Goal: Information Seeking & Learning: Understand process/instructions

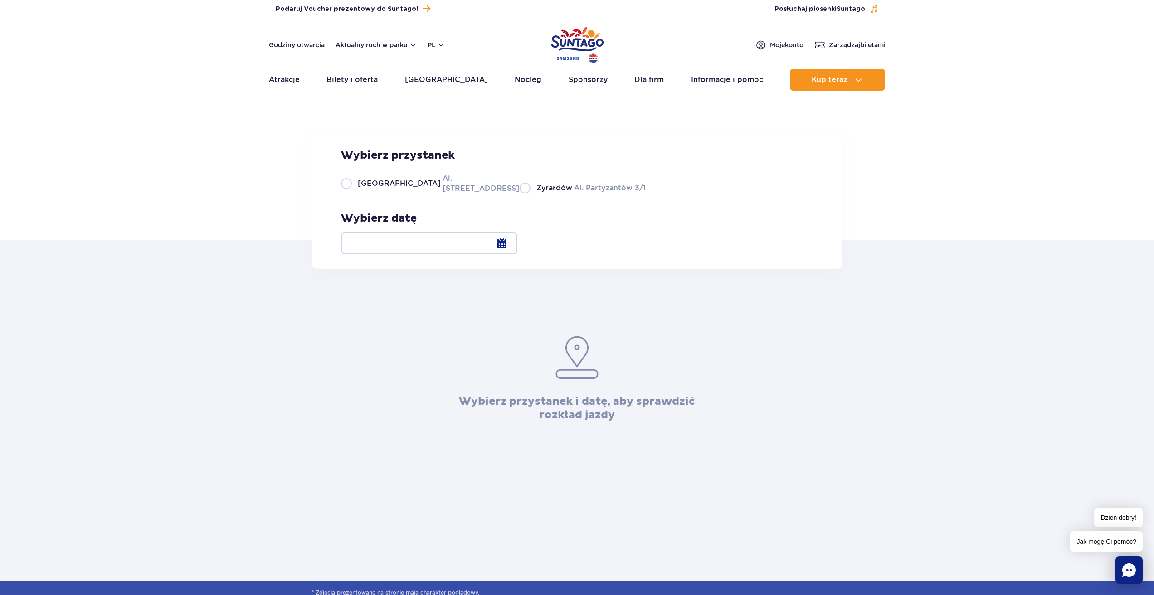
click at [364, 189] on span "[GEOGRAPHIC_DATA]" at bounding box center [399, 184] width 83 height 10
click at [351, 194] on input "Warszawa Al. [STREET_ADDRESS]" at bounding box center [346, 193] width 10 height 2
radio input "true"
click at [435, 194] on label "Warszawa Al. [STREET_ADDRESS]" at bounding box center [425, 183] width 168 height 20
click at [351, 194] on input "Warszawa Al. [STREET_ADDRESS]" at bounding box center [346, 193] width 10 height 2
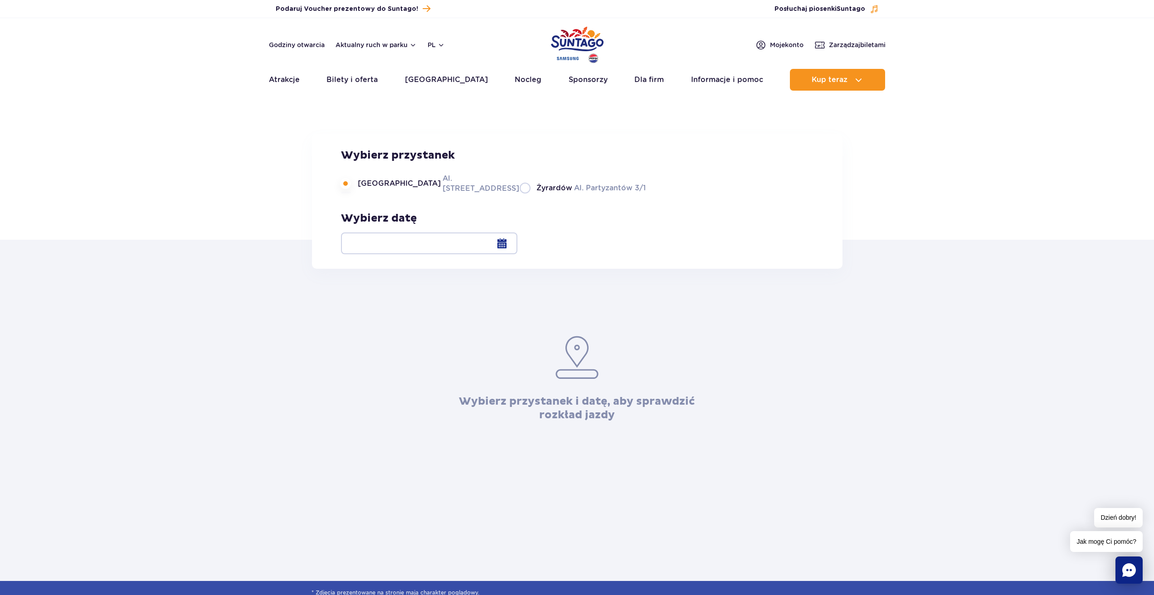
click at [517, 237] on div at bounding box center [429, 244] width 176 height 22
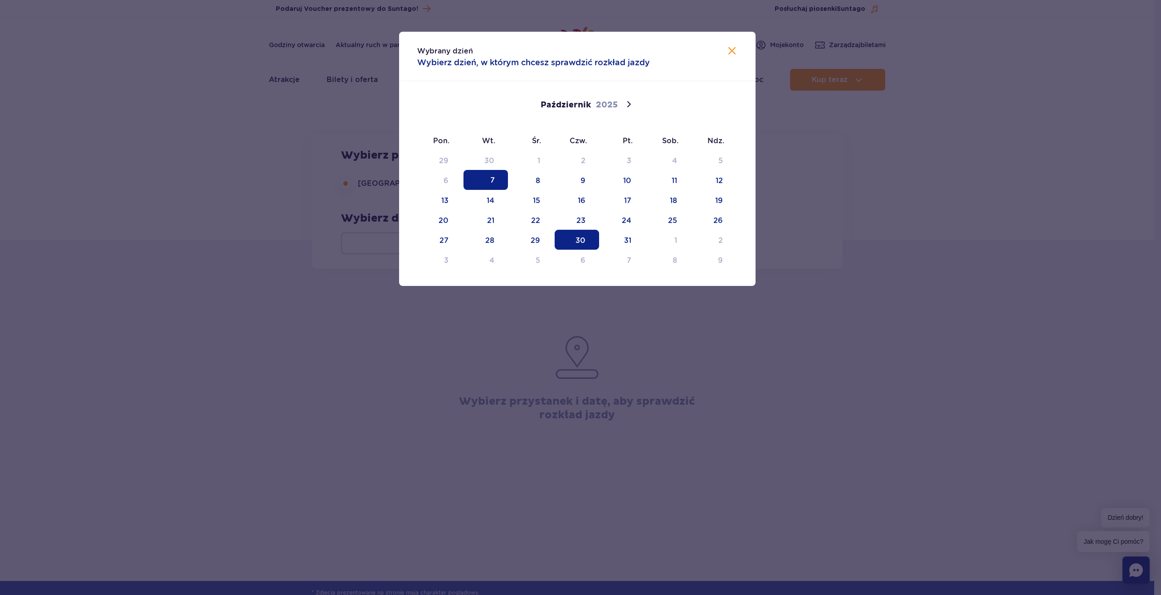
click at [596, 239] on span "30" at bounding box center [577, 240] width 44 height 20
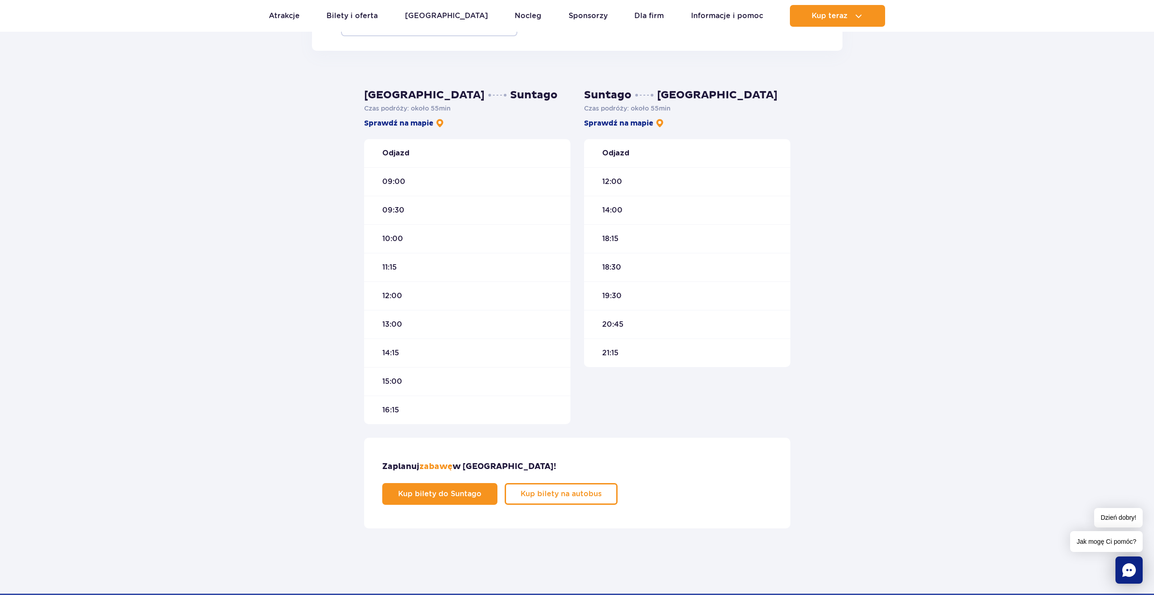
scroll to position [227, 0]
